Goal: Check status: Check status

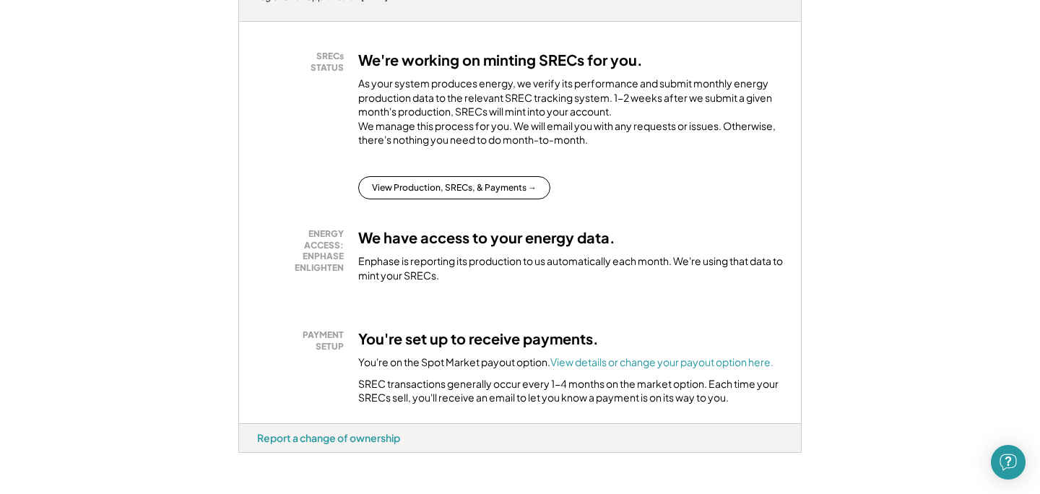
scroll to position [381, 0]
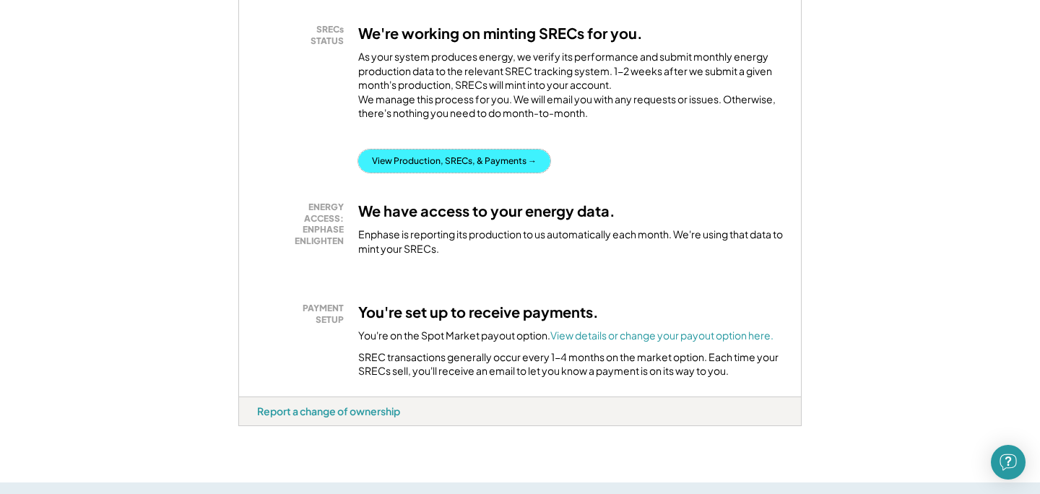
click at [394, 173] on button "View Production, SRECs, & Payments →" at bounding box center [454, 161] width 192 height 23
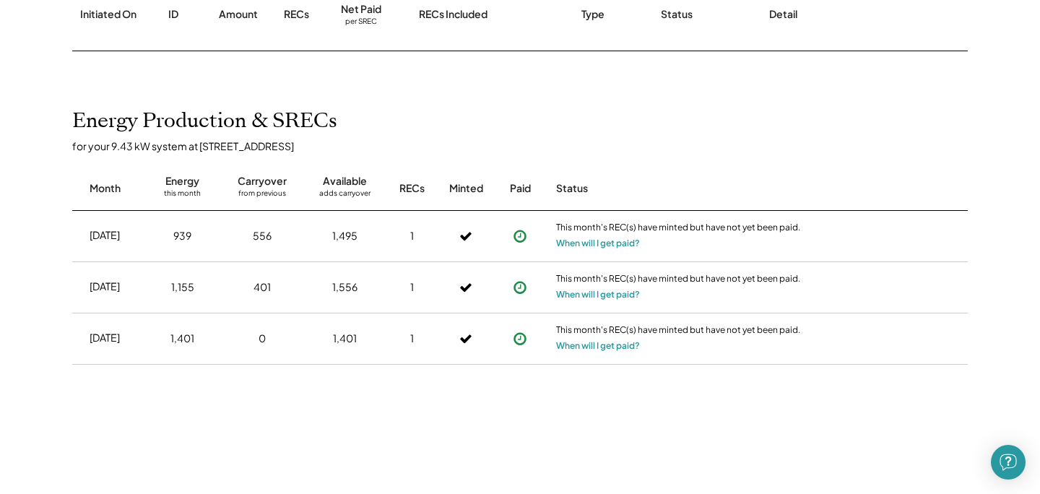
scroll to position [253, 0]
click at [575, 244] on button "When will I get paid?" at bounding box center [598, 242] width 84 height 14
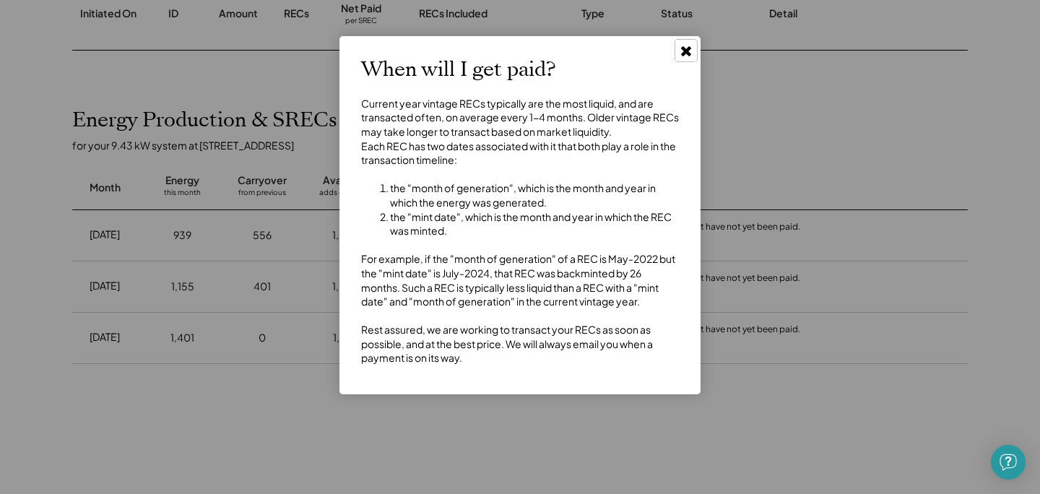
click at [687, 48] on use at bounding box center [686, 51] width 10 height 10
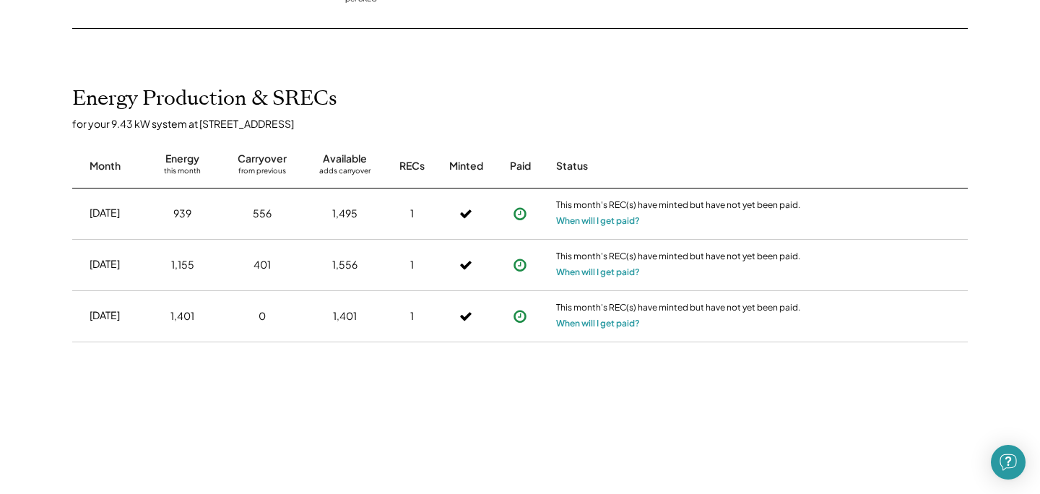
scroll to position [274, 0]
click at [521, 217] on icon at bounding box center [520, 214] width 14 height 14
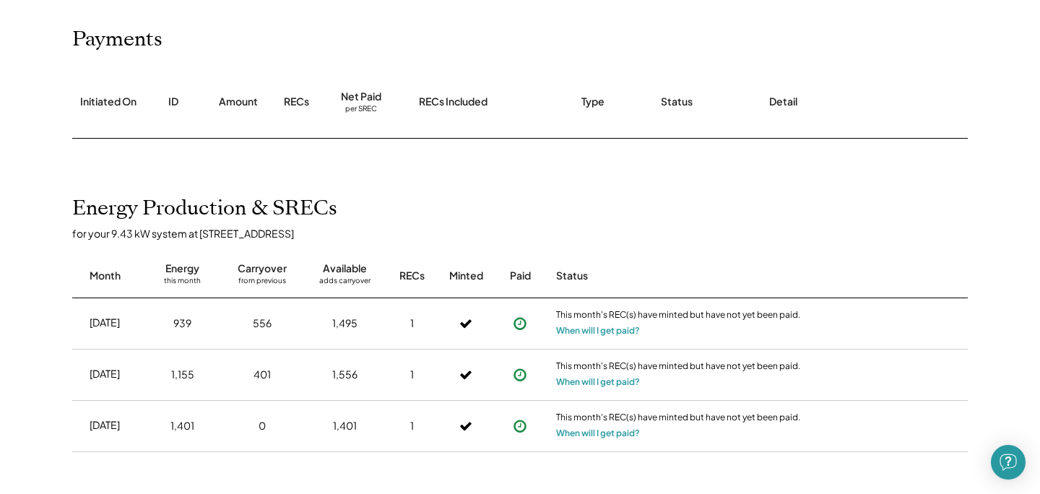
scroll to position [155, 0]
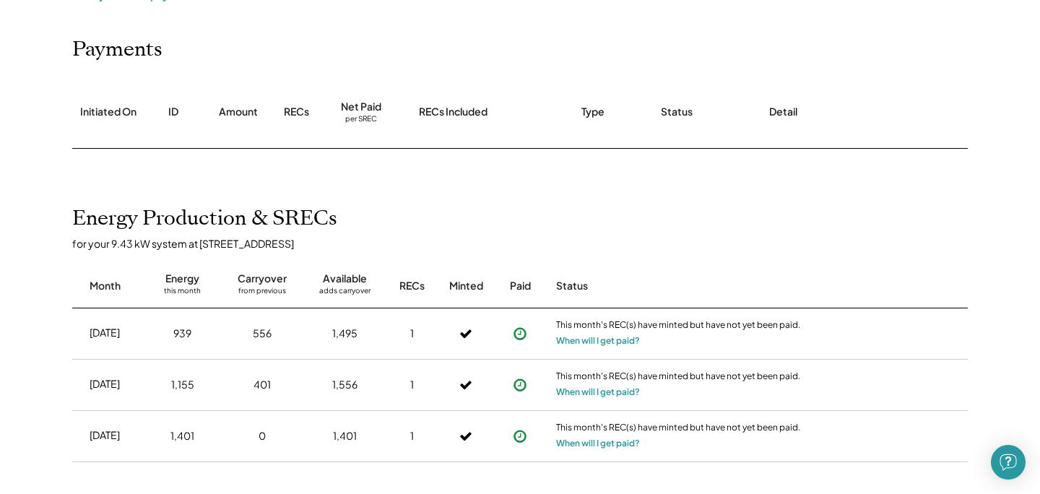
click at [386, 173] on div "Home My Payments Direct Deposit My Account Support Log Out Refer a Friend Produ…" at bounding box center [520, 351] width 1040 height 1012
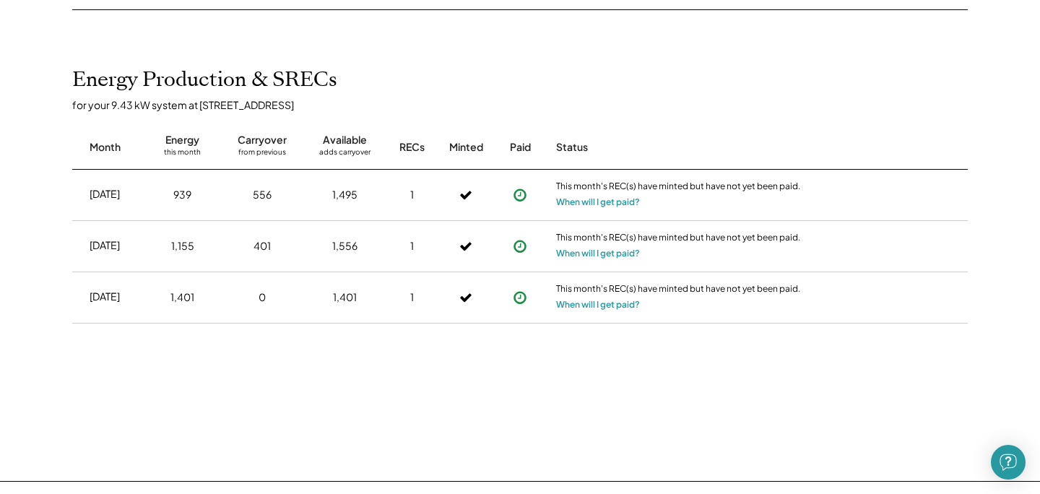
scroll to position [293, 0]
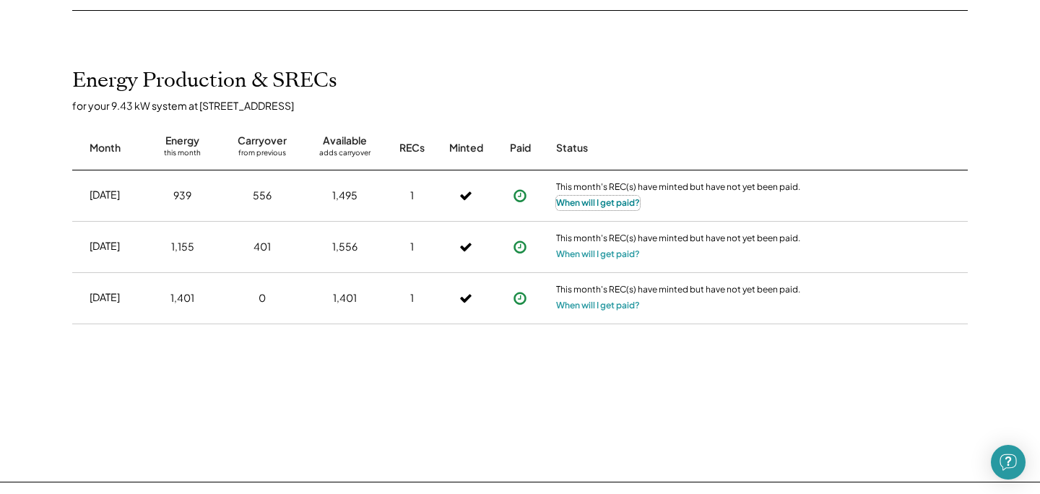
click at [596, 203] on button "When will I get paid?" at bounding box center [598, 203] width 84 height 14
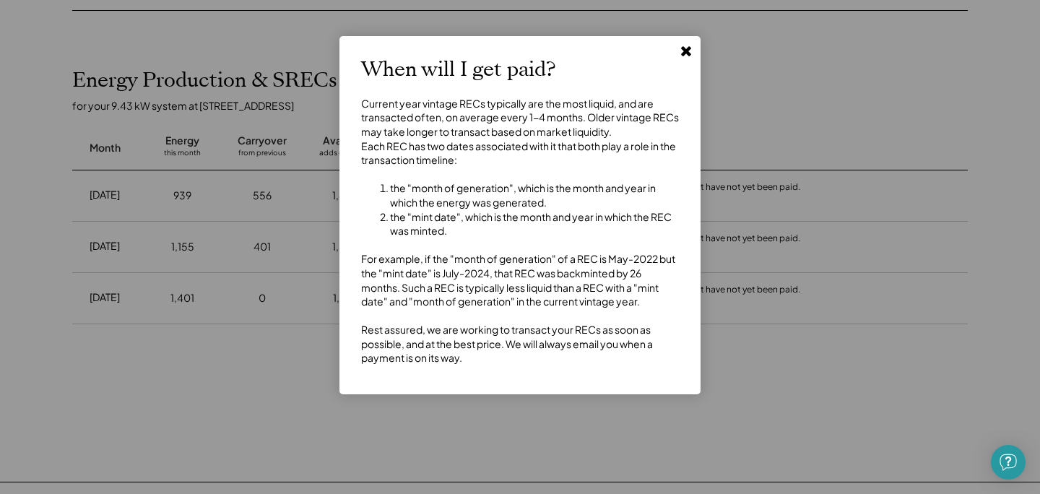
click at [688, 50] on use at bounding box center [686, 51] width 10 height 10
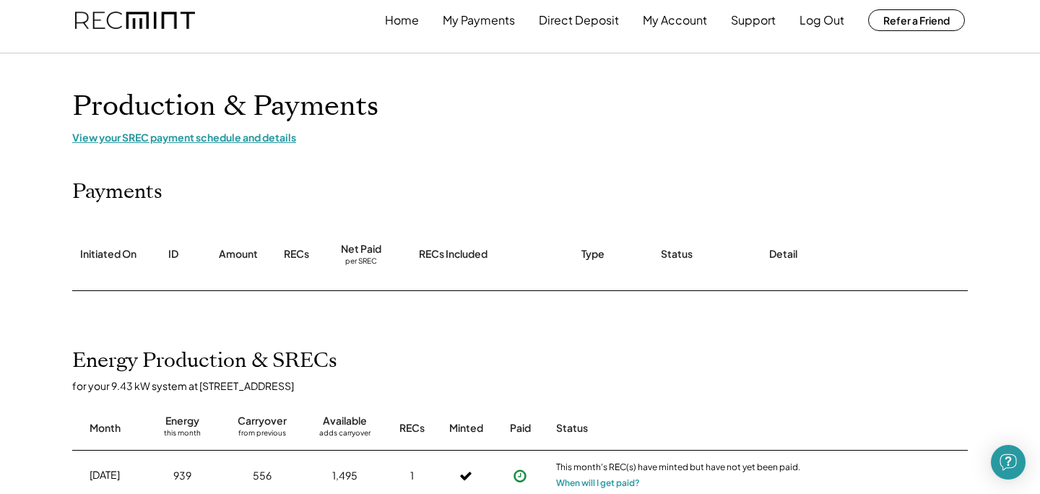
scroll to position [0, 0]
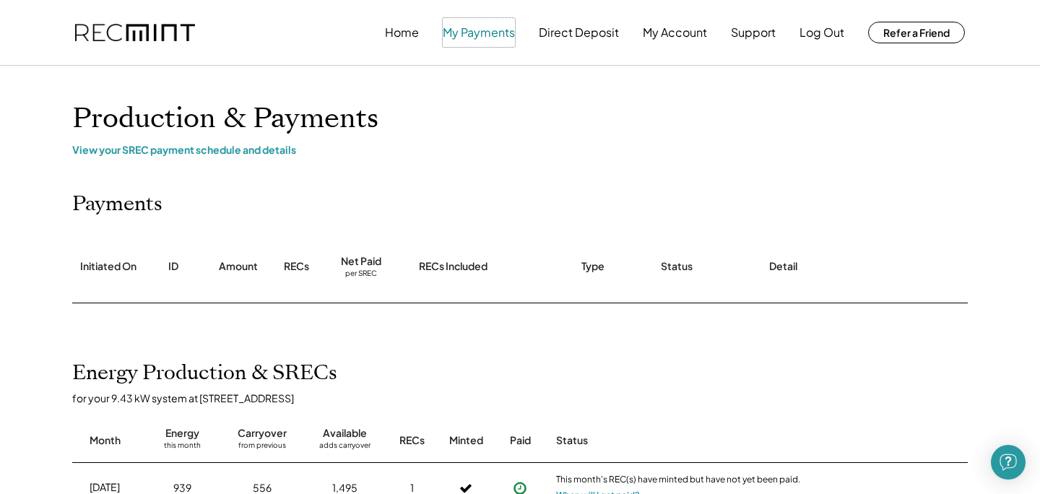
click at [490, 31] on button "My Payments" at bounding box center [479, 32] width 72 height 29
click at [467, 31] on button "My Payments" at bounding box center [479, 32] width 72 height 29
click at [574, 33] on button "Direct Deposit" at bounding box center [579, 32] width 80 height 29
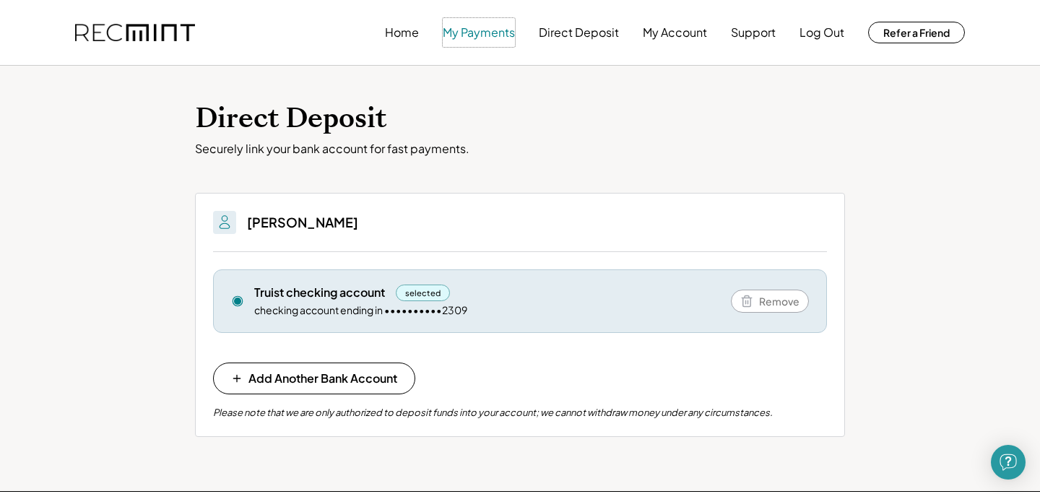
click at [488, 38] on button "My Payments" at bounding box center [479, 32] width 72 height 29
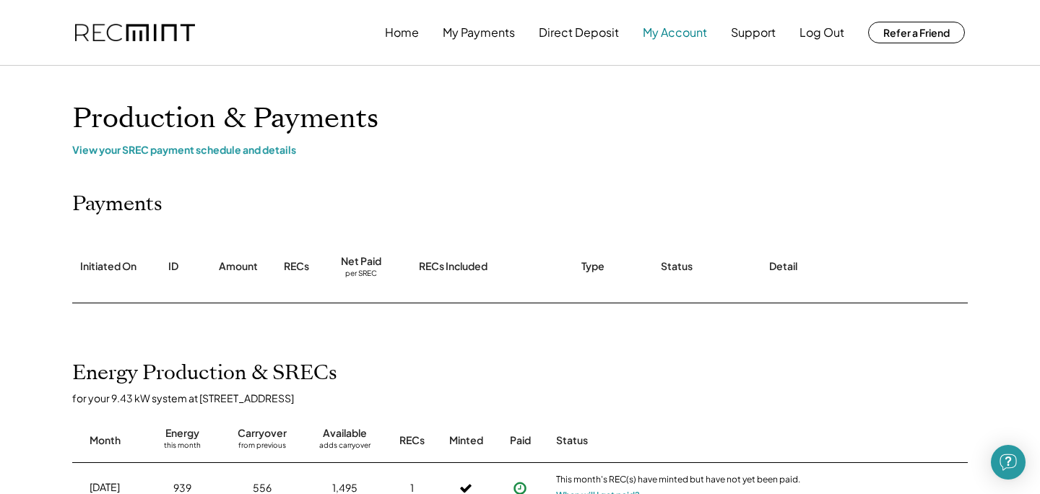
click at [684, 31] on button "My Account" at bounding box center [675, 32] width 64 height 29
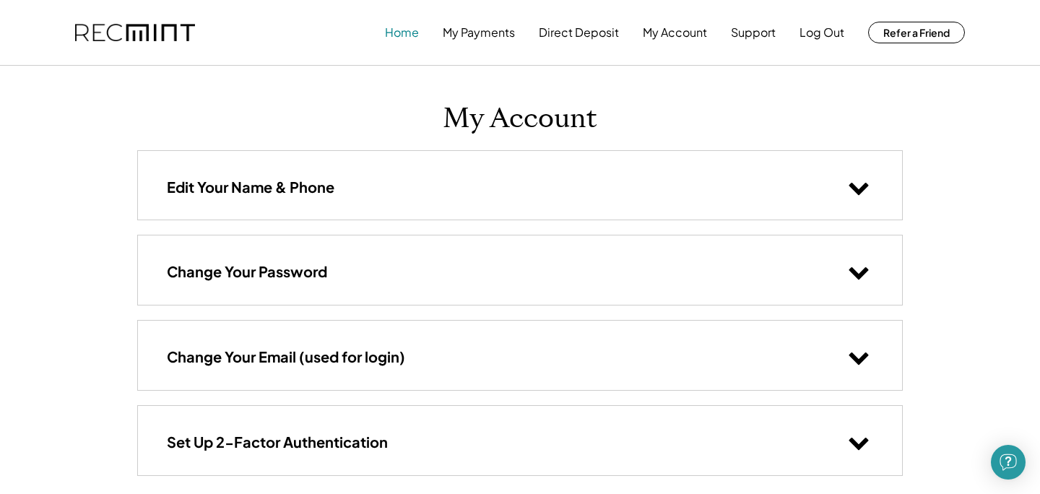
click at [401, 33] on button "Home" at bounding box center [402, 32] width 34 height 29
